Goal: Use online tool/utility

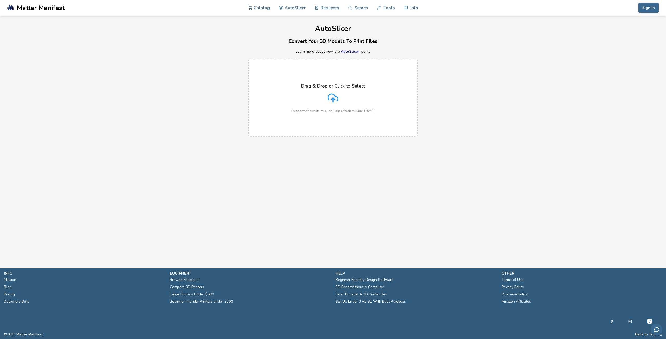
click at [319, 103] on div "Drag & Drop or Click to Select Supported format: .stls, .obj, .zips, folders (M…" at bounding box center [332, 97] width 83 height 29
click at [0, 0] on input "Drag & Drop or Click to Select Supported format: .stls, .obj, .zips, folders (M…" at bounding box center [0, 0] width 0 height 0
click at [329, 93] on icon at bounding box center [332, 98] width 11 height 11
click at [0, 0] on input "Drag & Drop or Click to Select Supported format: .stls, .obj, .zips, folders (M…" at bounding box center [0, 0] width 0 height 0
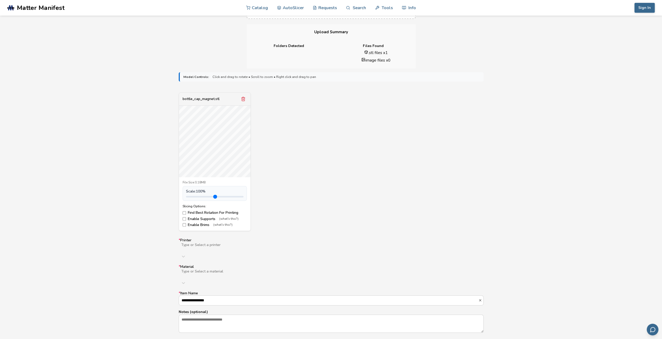
scroll to position [130, 0]
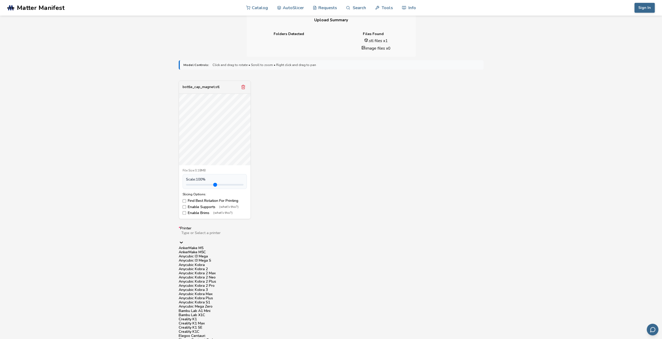
click at [226, 235] on div at bounding box center [264, 237] width 166 height 4
click at [209, 313] on div "Bambu Lab X1C" at bounding box center [331, 315] width 305 height 4
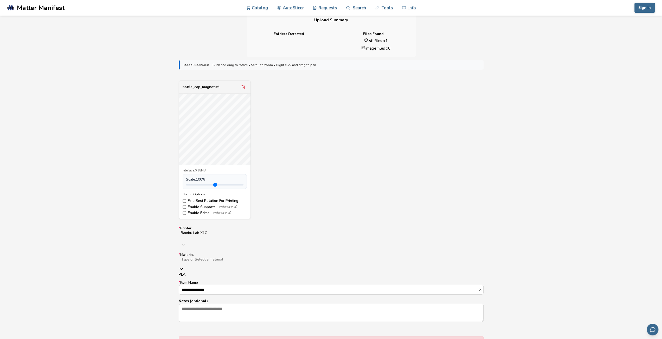
click at [208, 262] on div at bounding box center [263, 264] width 165 height 4
click at [211, 273] on div "PLA" at bounding box center [331, 275] width 305 height 4
click at [215, 281] on input "**********" at bounding box center [328, 285] width 299 height 9
click at [293, 176] on div "bottle_cap_magnet.stl File Size: 0.18MB Scale: 100 % Slicing Options: Find Best…" at bounding box center [331, 150] width 305 height 139
type input "*"
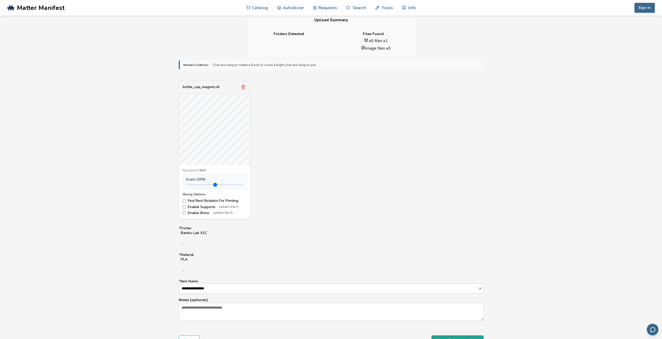
click at [197, 185] on input "range" at bounding box center [214, 185] width 57 height 2
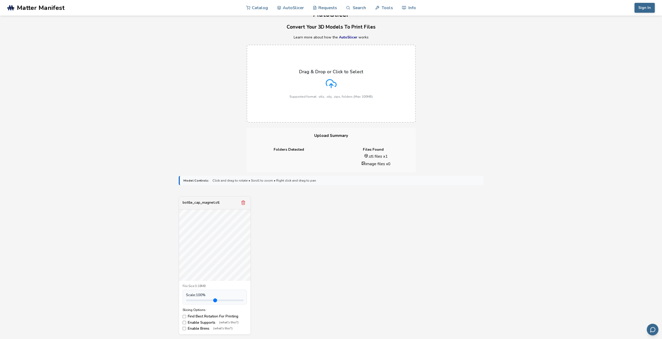
scroll to position [156, 0]
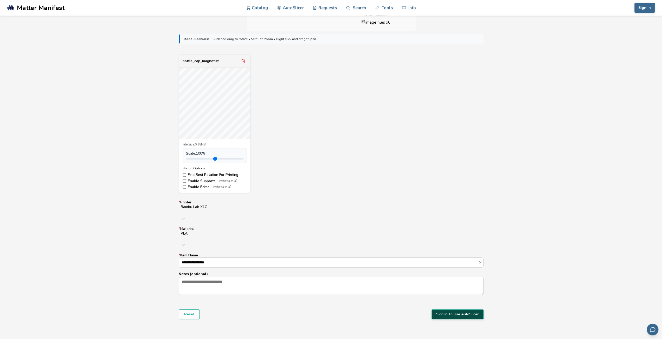
click at [453, 310] on button "Sign In To Use AutoSlicer" at bounding box center [457, 315] width 52 height 10
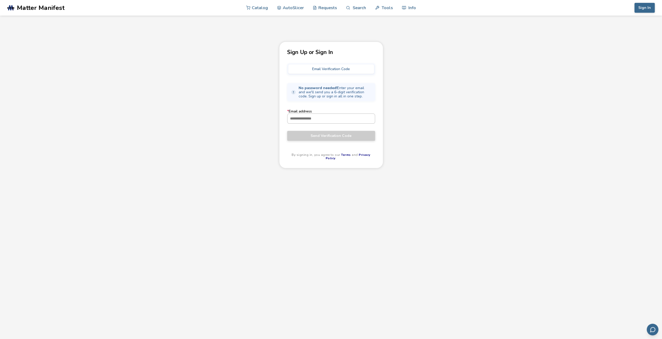
click at [331, 119] on input "* Email address" at bounding box center [330, 118] width 87 height 9
type input "**********"
click at [287, 131] on button "Send Verification Code" at bounding box center [331, 136] width 88 height 10
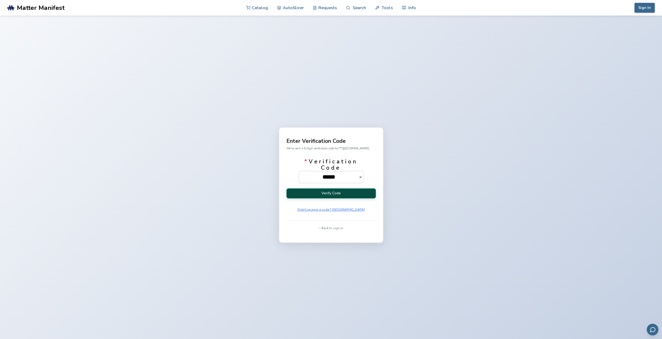
type input "******"
click at [300, 194] on button "Verify Code" at bounding box center [330, 194] width 89 height 10
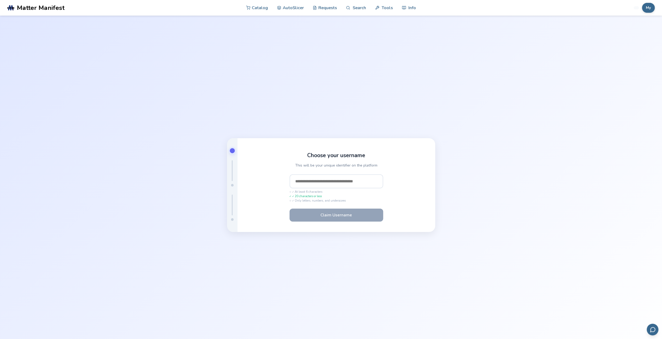
click at [349, 181] on input "text" at bounding box center [336, 181] width 94 height 14
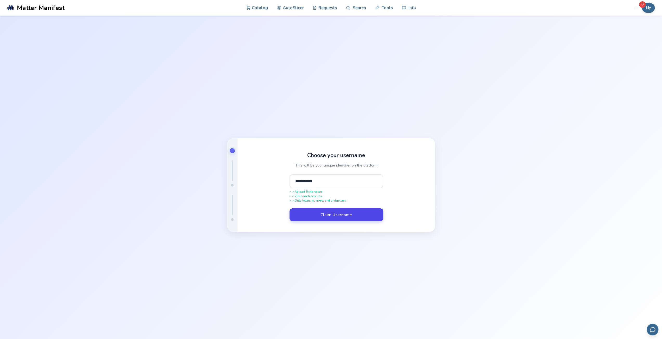
type input "**********"
click at [367, 214] on button "Claim Username" at bounding box center [336, 215] width 94 height 13
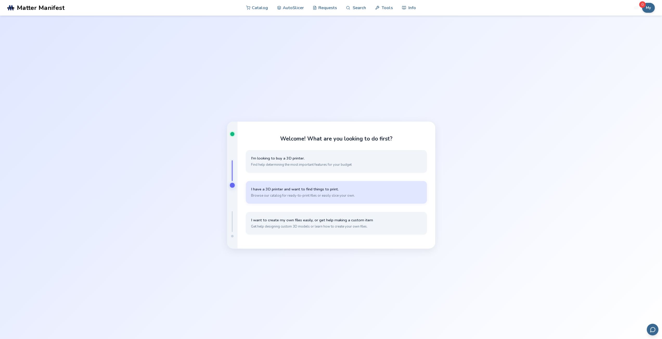
click at [321, 188] on span "I have a 3D printer and want to find things to print." at bounding box center [336, 189] width 171 height 5
click at [306, 199] on button "I have my own models that I want to slice Simple, quick slicing with cloud stor…" at bounding box center [336, 192] width 181 height 23
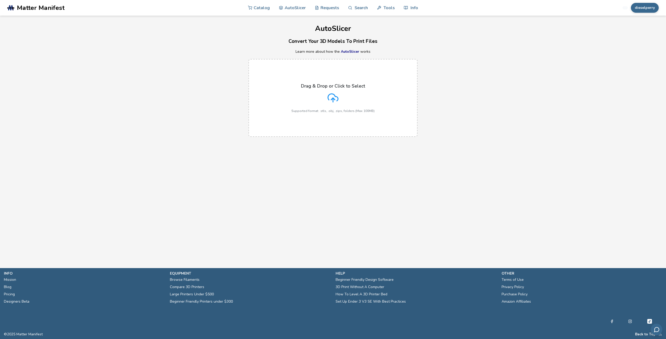
click at [334, 97] on icon at bounding box center [332, 98] width 11 height 11
click at [0, 0] on input "Drag & Drop or Click to Select Supported format: .stls, .obj, .zips, folders (M…" at bounding box center [0, 0] width 0 height 0
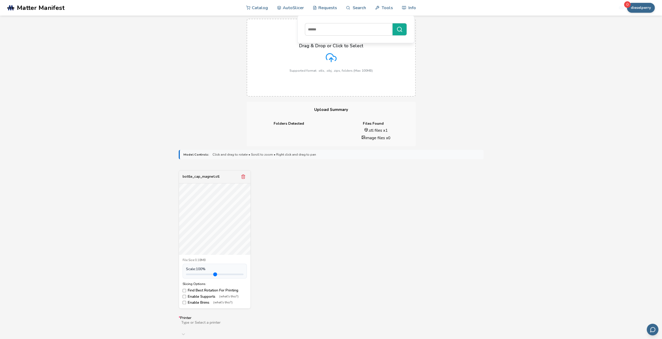
scroll to position [78, 0]
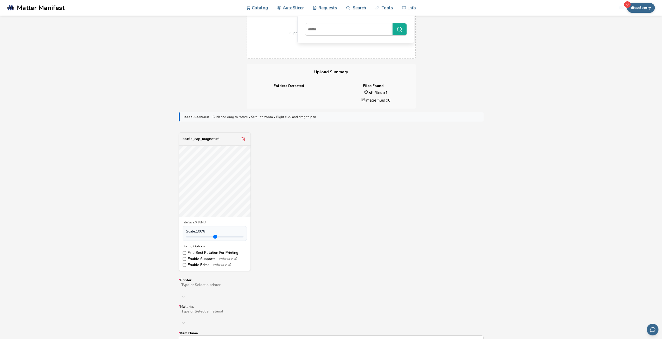
click at [372, 99] on li "image files x 0" at bounding box center [376, 100] width 72 height 5
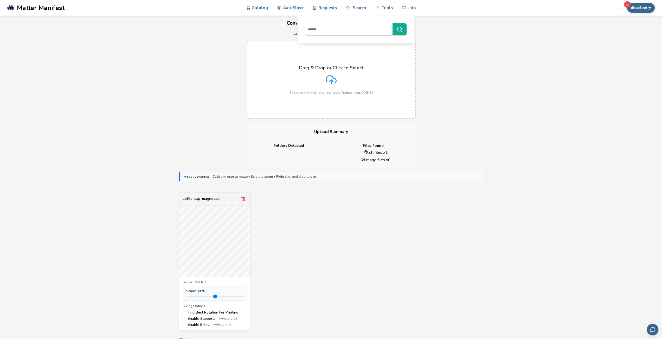
scroll to position [0, 0]
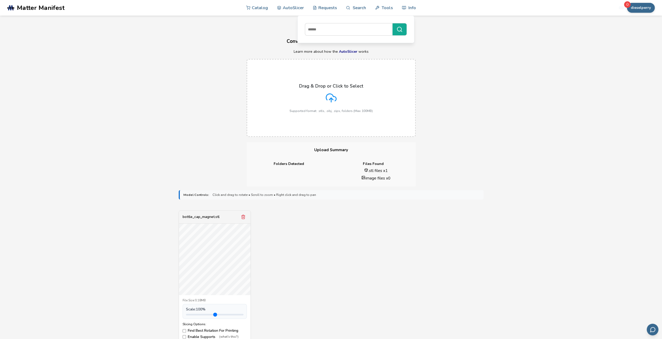
click at [340, 102] on div "Drag & Drop or Click to Select Supported format: .stls, .obj, .zips, folders (M…" at bounding box center [330, 97] width 83 height 29
click at [0, 0] on input "Drag & Drop or Click to Select Supported format: .stls, .obj, .zips, folders (M…" at bounding box center [0, 0] width 0 height 0
click at [291, 108] on div "Drag & Drop or Click to Select Supported format: .stls, .obj, .zips, folders (M…" at bounding box center [330, 97] width 83 height 29
click at [0, 0] on input "Drag & Drop or Click to Select Supported format: .stls, .obj, .zips, folders (M…" at bounding box center [0, 0] width 0 height 0
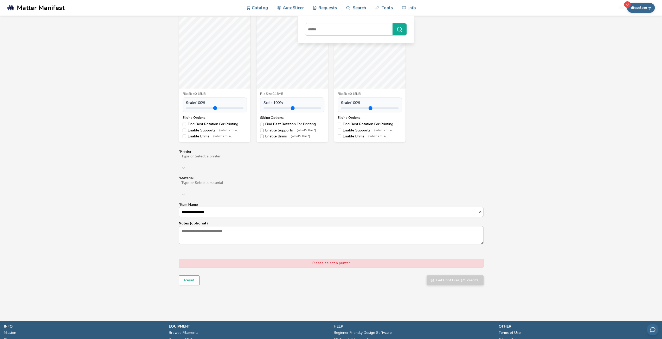
scroll to position [208, 0]
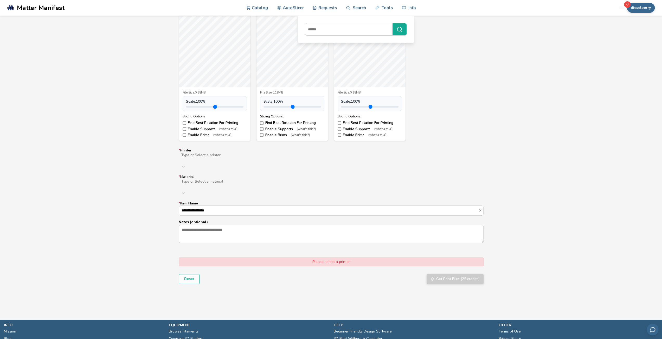
click at [256, 157] on div at bounding box center [264, 159] width 166 height 4
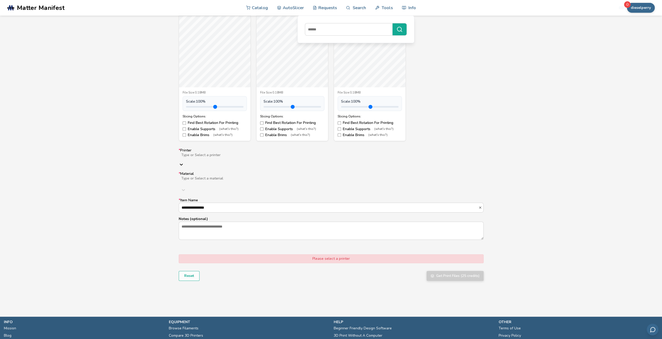
click at [286, 153] on div "Type or Select a printer" at bounding box center [331, 161] width 305 height 16
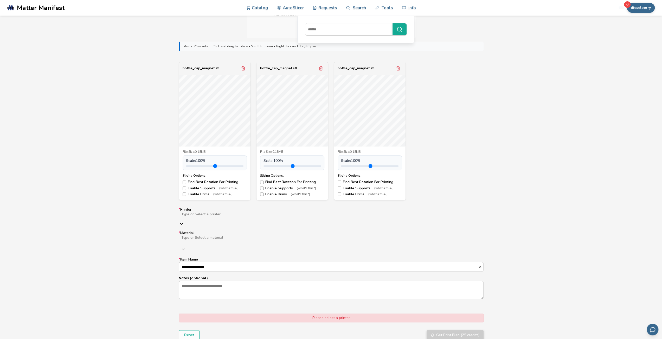
scroll to position [104, 0]
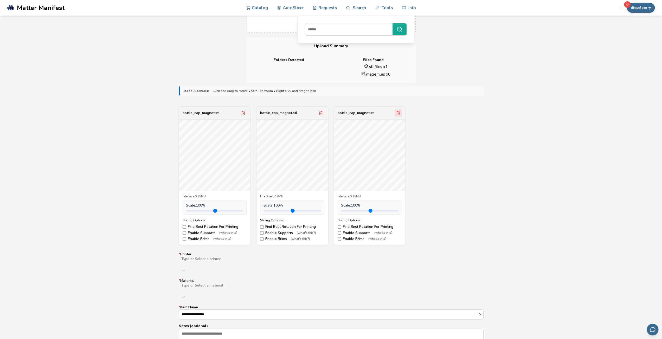
click at [399, 114] on icon "Remove model" at bounding box center [398, 113] width 3 height 4
click at [319, 113] on icon "Remove model" at bounding box center [320, 113] width 5 height 5
